Goal: Information Seeking & Learning: Understand process/instructions

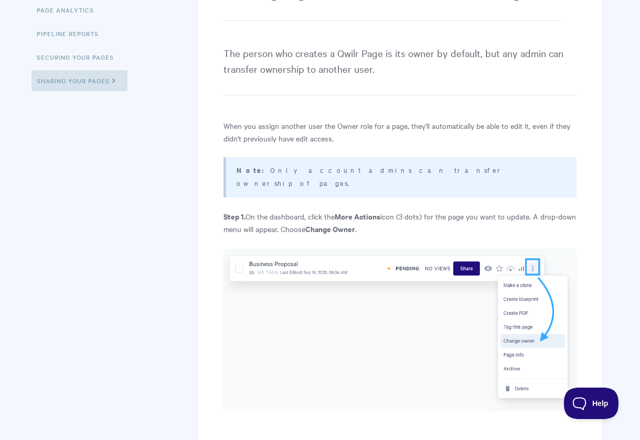
scroll to position [251, 0]
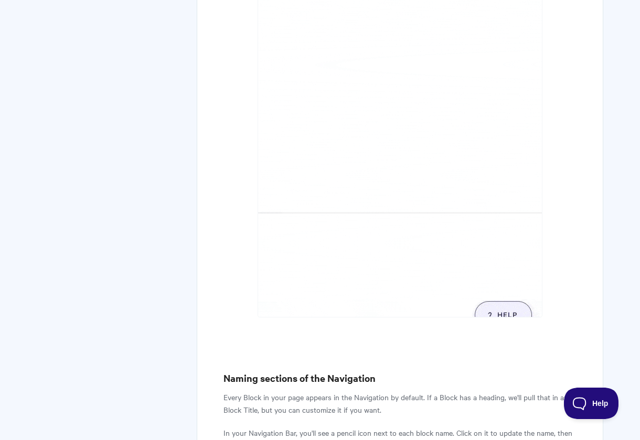
scroll to position [1029, 0]
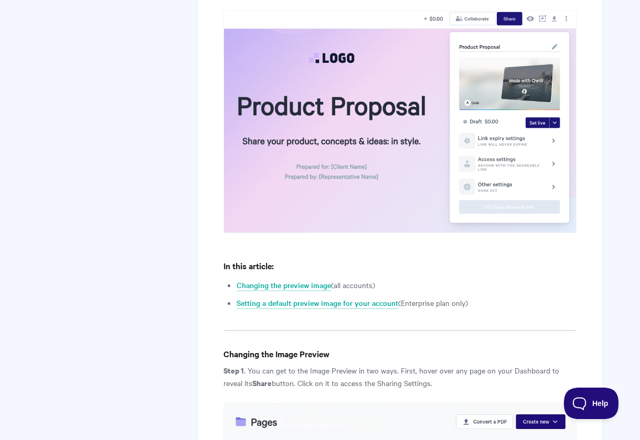
scroll to position [272, 0]
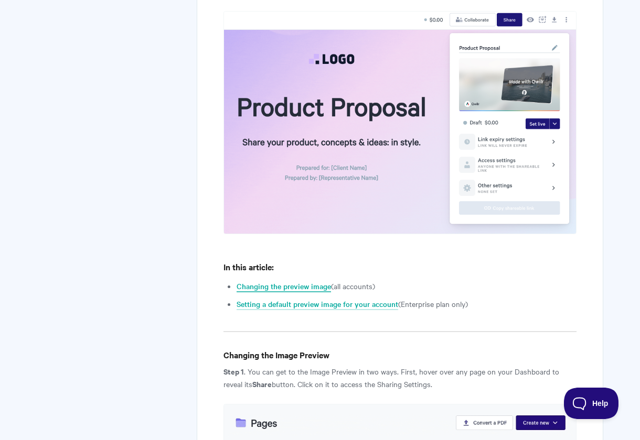
click at [300, 288] on link "Changing the preview image" at bounding box center [283, 287] width 94 height 12
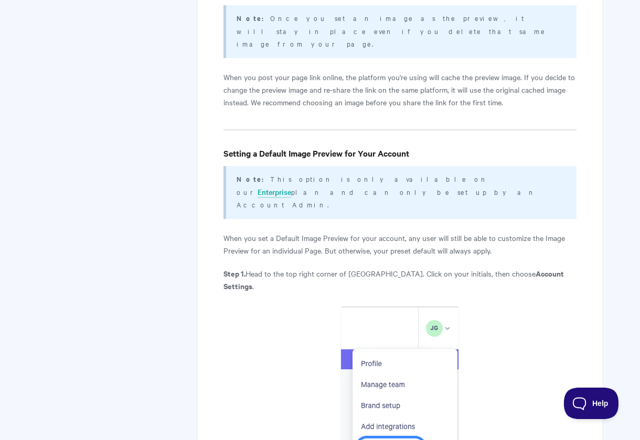
scroll to position [1752, 0]
